Goal: Task Accomplishment & Management: Manage account settings

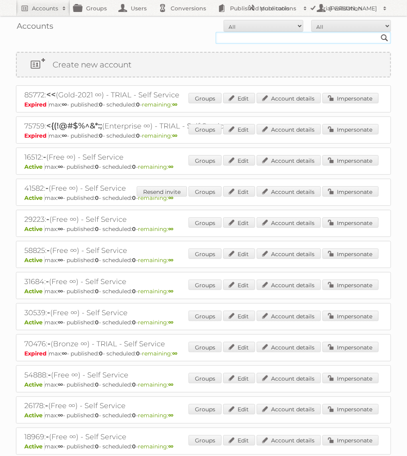
click at [250, 35] on input "text" at bounding box center [303, 38] width 175 height 12
type input "Action PIA"
click at [379, 32] on input "Search" at bounding box center [385, 38] width 12 height 12
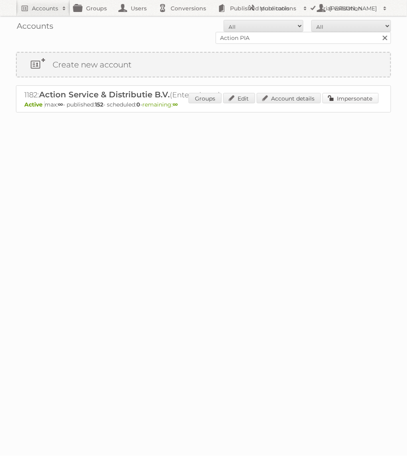
click at [333, 101] on link "Impersonate" at bounding box center [351, 98] width 56 height 10
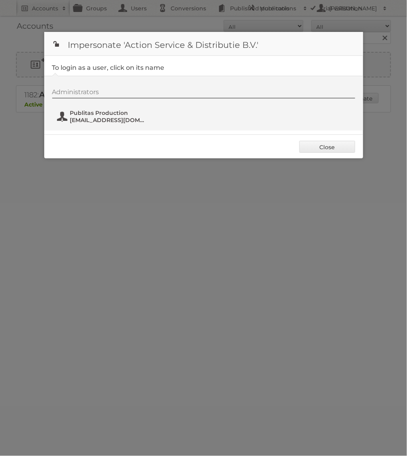
click at [96, 114] on span "Publitas Production" at bounding box center [108, 112] width 77 height 7
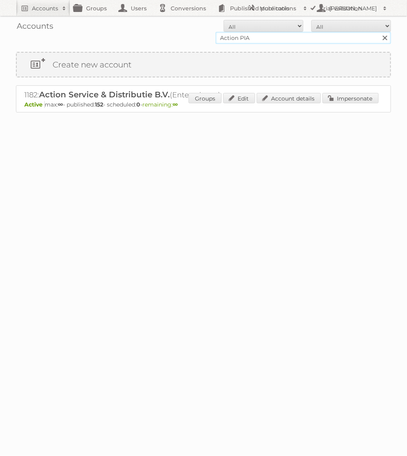
click at [265, 36] on input "Action PIA" at bounding box center [303, 38] width 175 height 12
type input "Gamma"
click at [379, 32] on input "Search" at bounding box center [385, 38] width 12 height 12
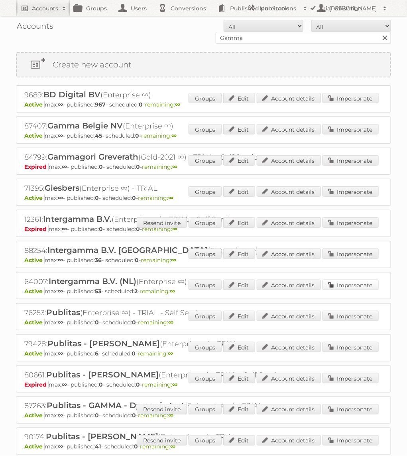
click at [357, 285] on link "Impersonate" at bounding box center [351, 285] width 56 height 10
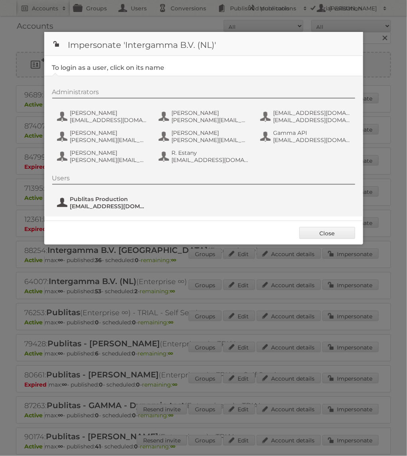
click at [89, 204] on span "fs+gamma@publitas.com" at bounding box center [108, 206] width 77 height 7
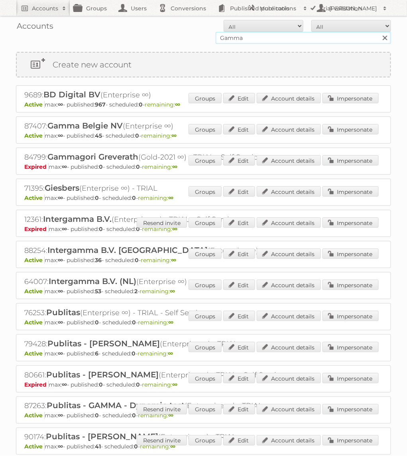
click at [291, 37] on input "Gamma" at bounding box center [303, 38] width 175 height 12
type input "Aldi Süd"
click at [379, 32] on input "Search" at bounding box center [385, 38] width 12 height 12
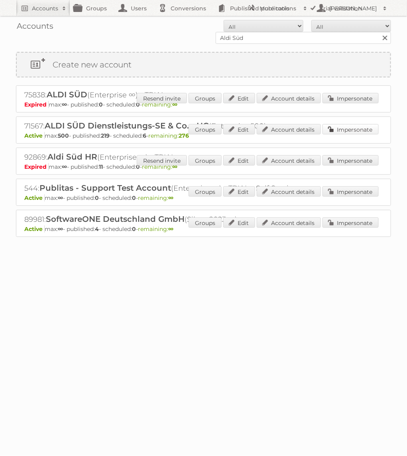
click at [347, 132] on link "Impersonate" at bounding box center [351, 129] width 56 height 10
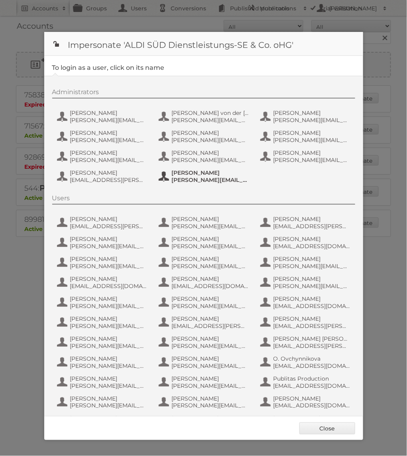
click at [209, 172] on span "[PERSON_NAME]" at bounding box center [210, 172] width 77 height 7
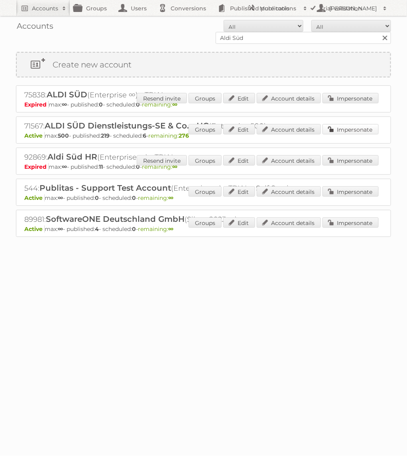
click at [350, 131] on link "Impersonate" at bounding box center [351, 129] width 56 height 10
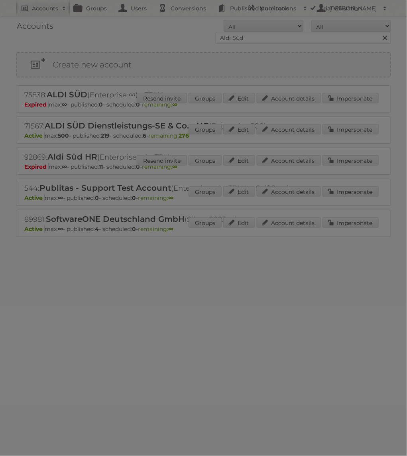
click at [157, 5] on div at bounding box center [203, 228] width 407 height 456
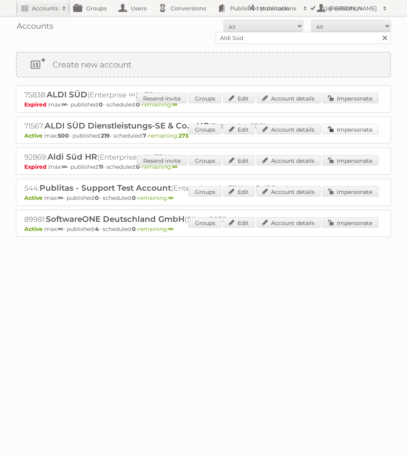
click at [339, 124] on link "Impersonate" at bounding box center [351, 129] width 56 height 10
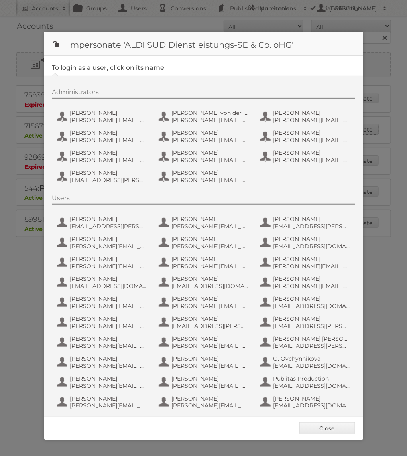
scroll to position [43, 0]
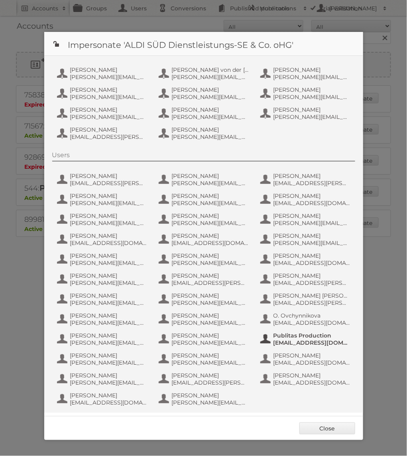
click at [300, 332] on span "Publitas Production" at bounding box center [312, 335] width 77 height 7
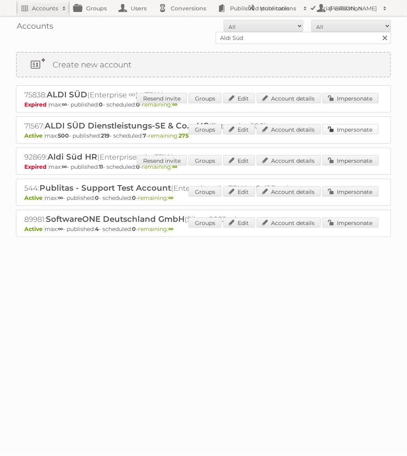
click at [348, 128] on link "Impersonate" at bounding box center [351, 129] width 56 height 10
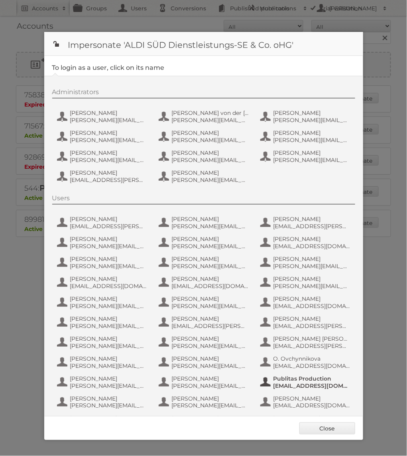
click at [287, 383] on span "fs+aldisud@publitas.com" at bounding box center [312, 385] width 77 height 7
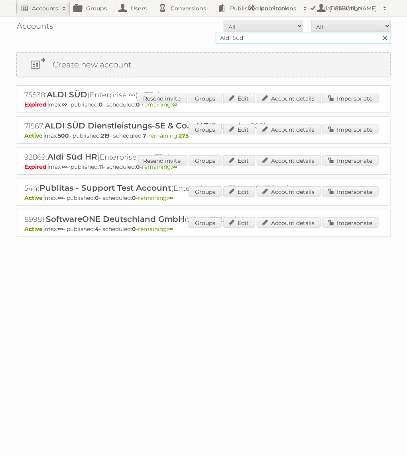
click at [278, 39] on input "Aldi Süd" at bounding box center [303, 38] width 175 height 12
type input "KARWEI"
click at [379, 32] on input "Search" at bounding box center [385, 38] width 12 height 12
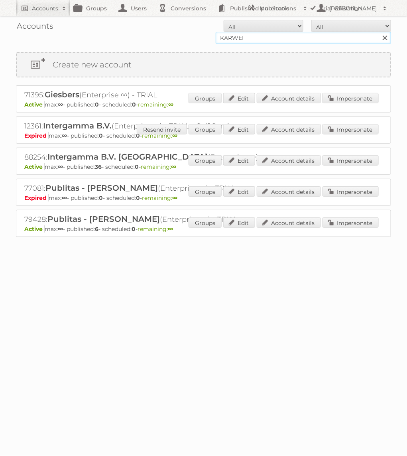
click at [303, 33] on input "KARWEI" at bounding box center [303, 38] width 175 height 12
click at [340, 160] on link "Impersonate" at bounding box center [351, 160] width 56 height 10
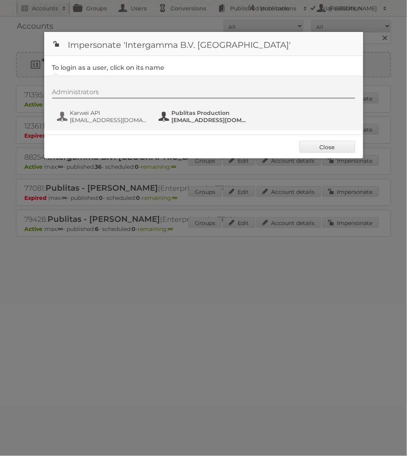
click at [211, 118] on span "[EMAIL_ADDRESS][DOMAIN_NAME]" at bounding box center [210, 119] width 77 height 7
